Goal: Transaction & Acquisition: Book appointment/travel/reservation

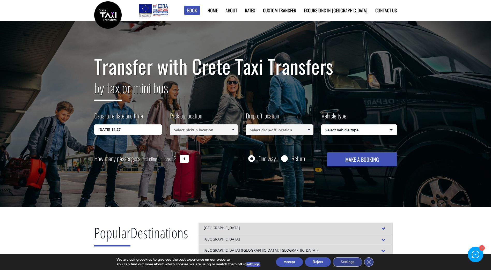
click at [182, 160] on input "1" at bounding box center [184, 159] width 9 height 8
drag, startPoint x: 183, startPoint y: 159, endPoint x: 198, endPoint y: 159, distance: 15.0
click at [198, 159] on div "How many passengers (including children) ? 1" at bounding box center [147, 158] width 106 height 13
type input "3"
click at [244, 170] on div "Transfer with Crete Taxi Transfers by taxi or mini bus Departure date and time …" at bounding box center [245, 114] width 491 height 186
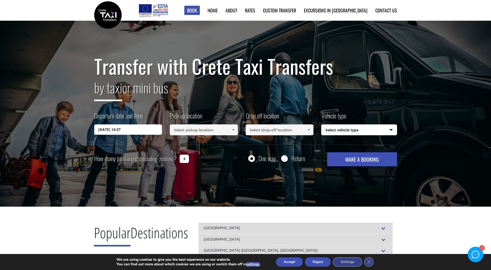
click at [219, 129] on input at bounding box center [204, 129] width 68 height 11
click at [229, 131] on link at bounding box center [233, 129] width 9 height 11
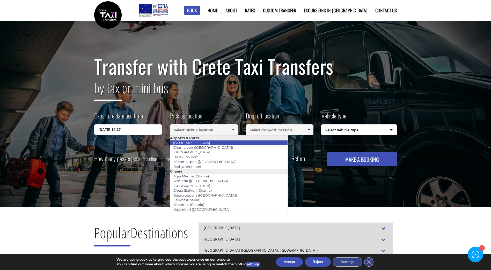
click at [213, 143] on li "[GEOGRAPHIC_DATA]" at bounding box center [228, 142] width 117 height 5
type input "[GEOGRAPHIC_DATA]"
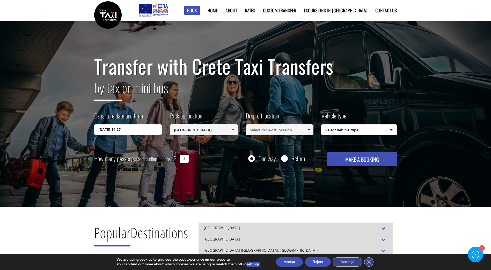
click at [300, 132] on input at bounding box center [280, 129] width 68 height 11
click at [312, 131] on link at bounding box center [309, 129] width 9 height 11
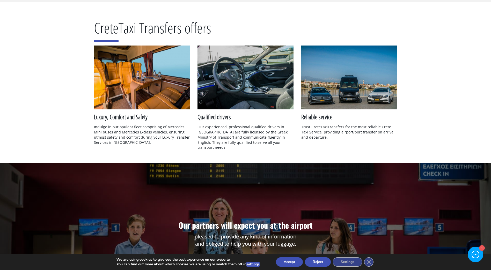
scroll to position [517, 0]
